Goal: Task Accomplishment & Management: Manage account settings

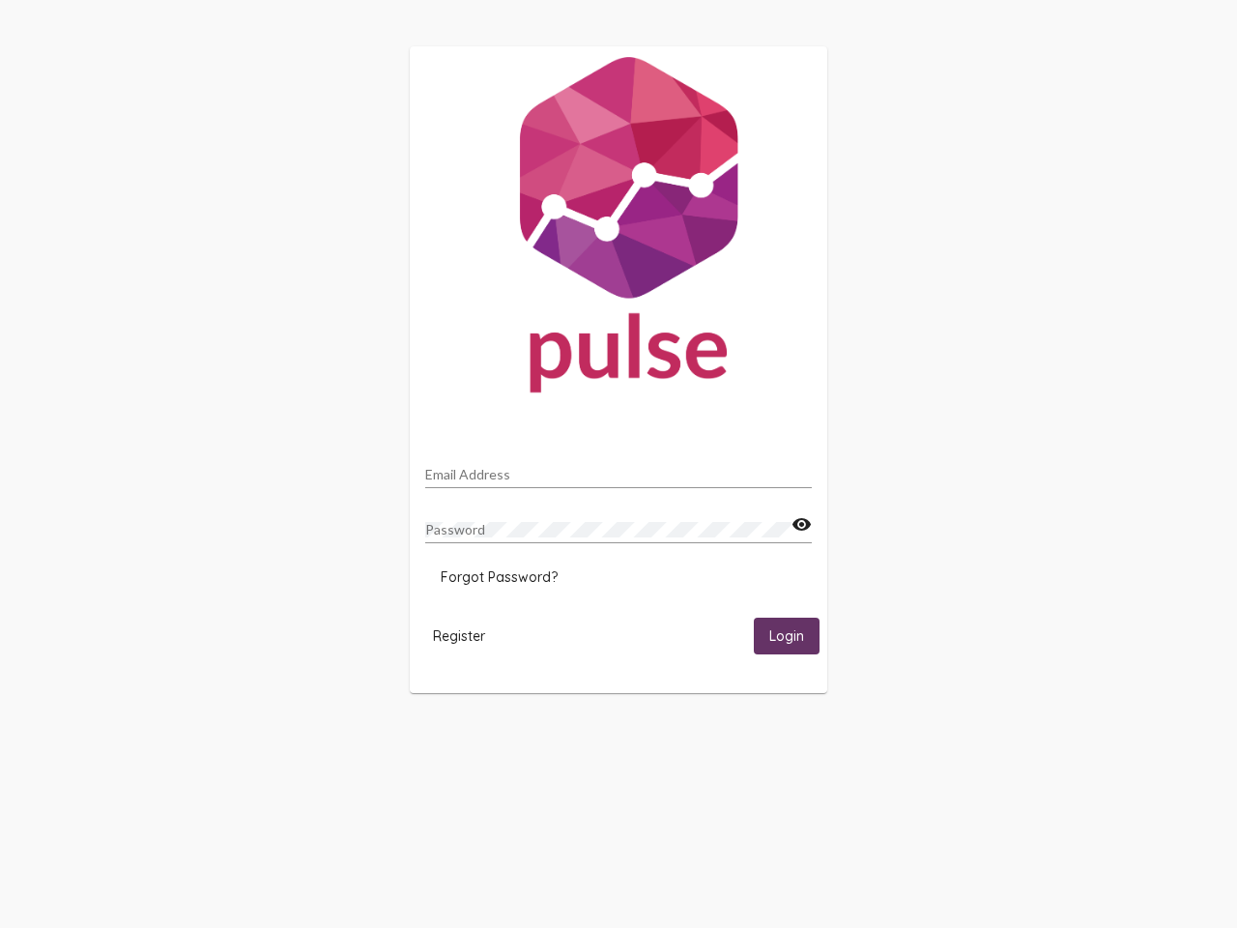
click at [618, 469] on input "Email Address" at bounding box center [618, 474] width 387 height 15
click at [801, 525] on mat-icon "visibility" at bounding box center [801, 524] width 20 height 23
click at [499, 577] on span "Forgot Password?" at bounding box center [499, 576] width 117 height 17
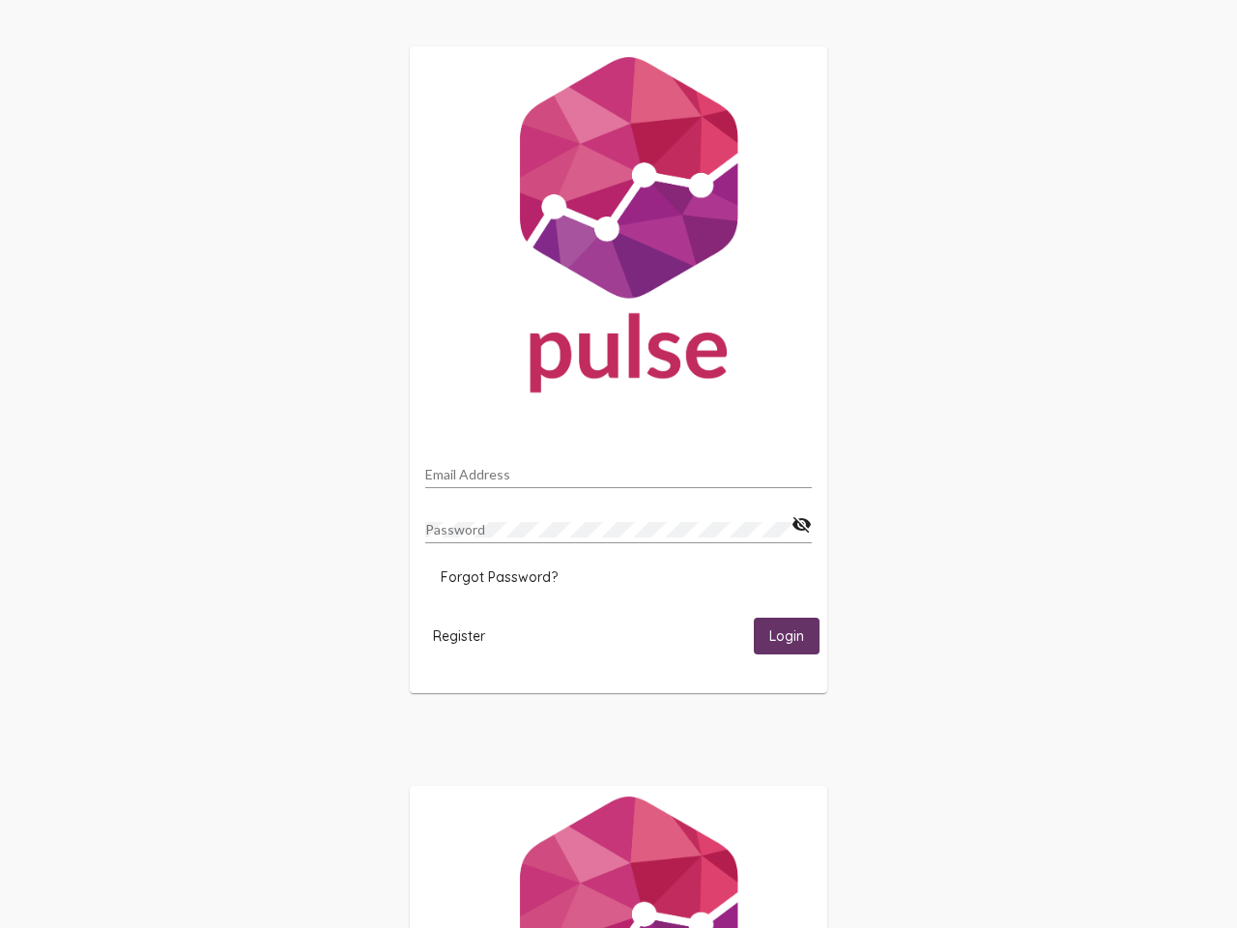
click at [459, 635] on span "Register" at bounding box center [459, 635] width 52 height 17
click at [787, 635] on span "Login" at bounding box center [786, 636] width 35 height 17
